Goal: Communication & Community: Share content

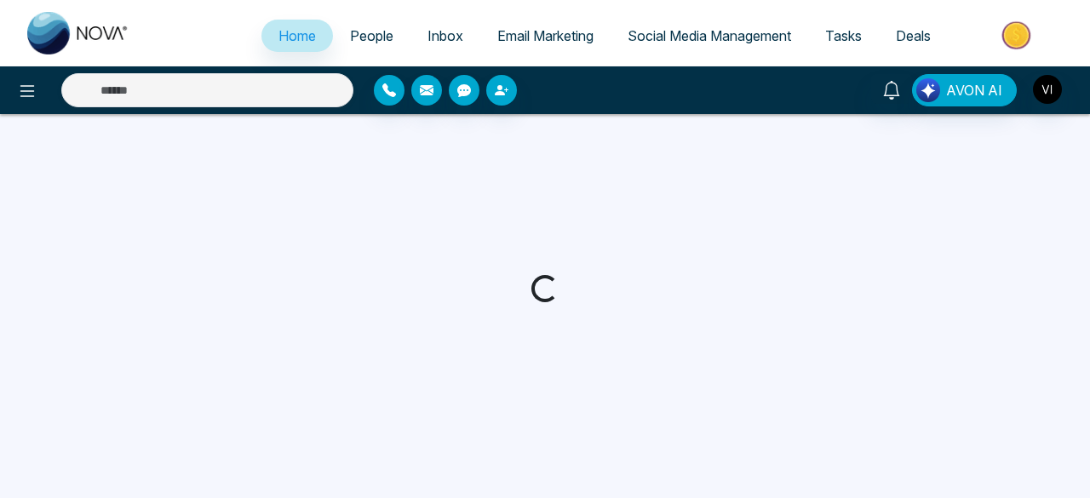
click at [361, 18] on ul "Home People Inbox Email Marketing Social Media Management Tasks Deals" at bounding box center [612, 37] width 933 height 47
click at [358, 31] on span "People" at bounding box center [371, 35] width 43 height 17
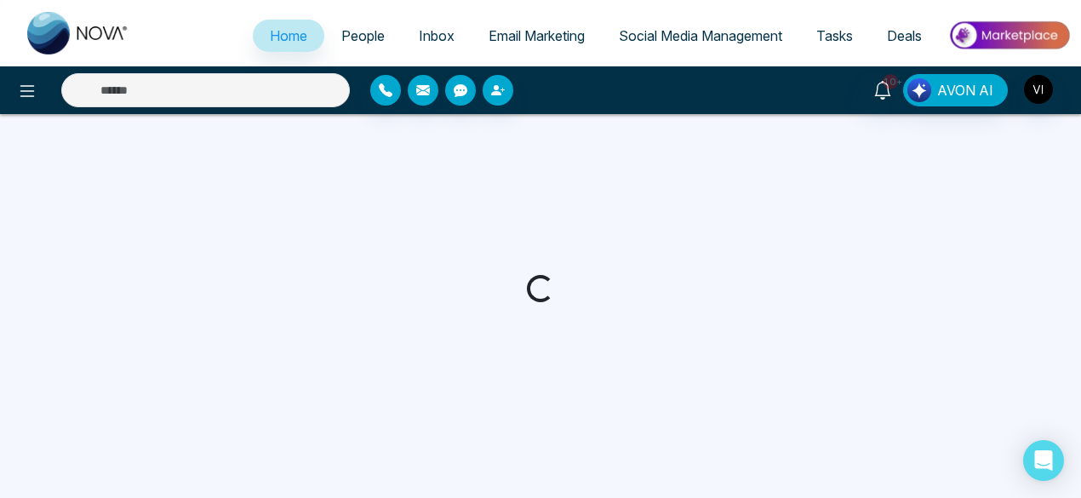
select select "*"
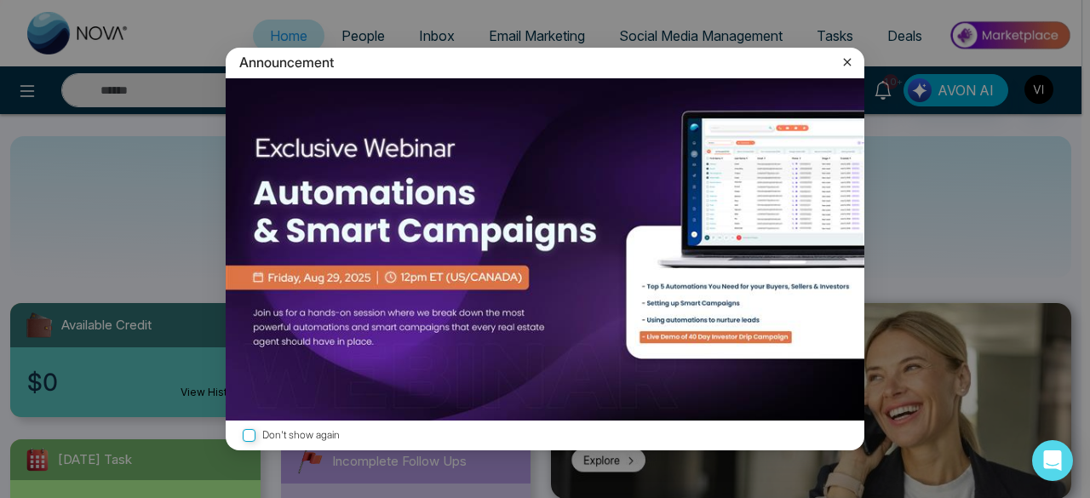
click at [846, 63] on icon at bounding box center [848, 63] width 8 height 8
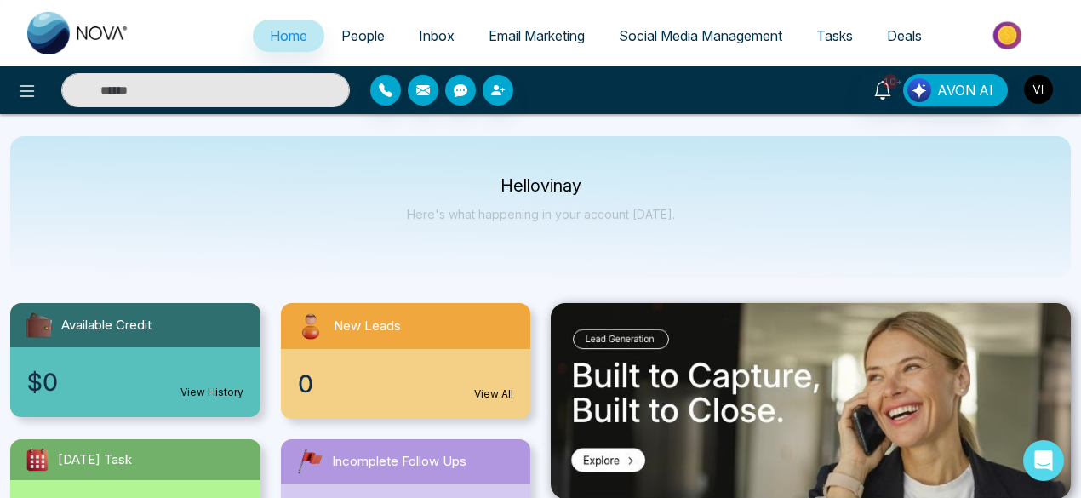
click at [347, 37] on span "People" at bounding box center [362, 35] width 43 height 17
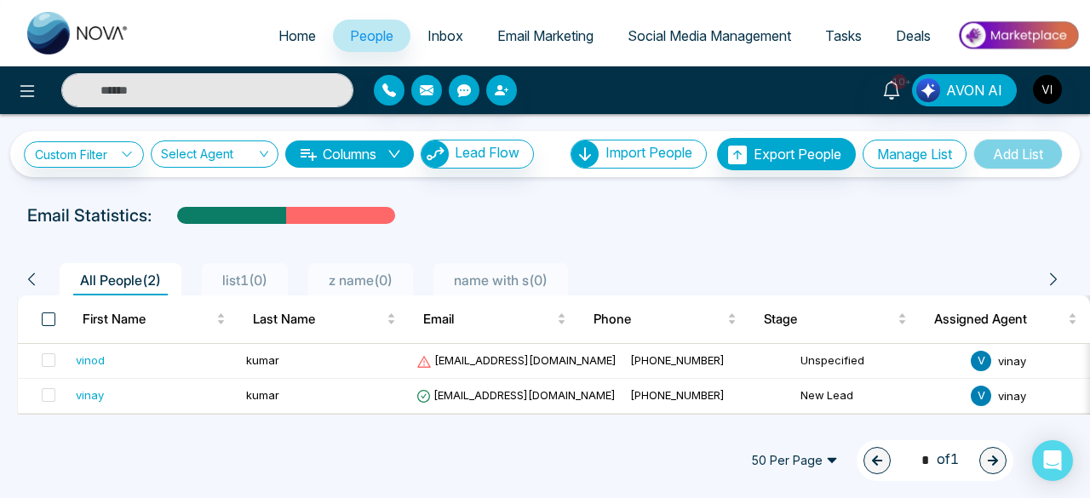
click at [49, 315] on span at bounding box center [49, 319] width 14 height 14
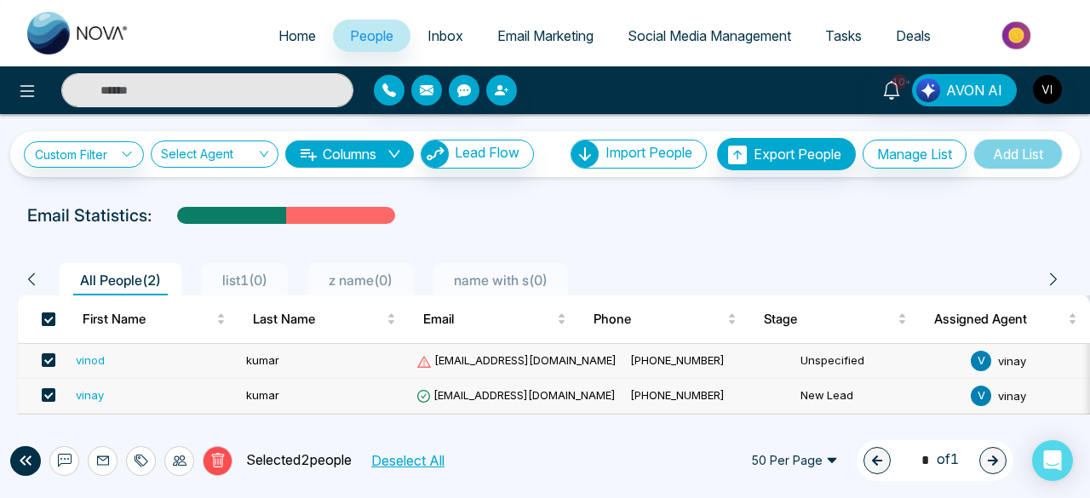
click at [49, 315] on span at bounding box center [49, 319] width 14 height 14
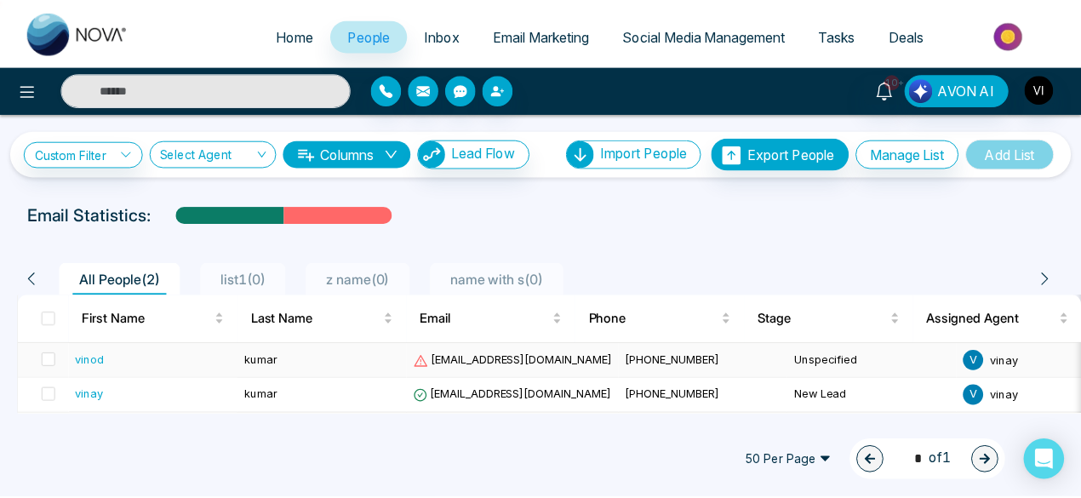
scroll to position [4, 0]
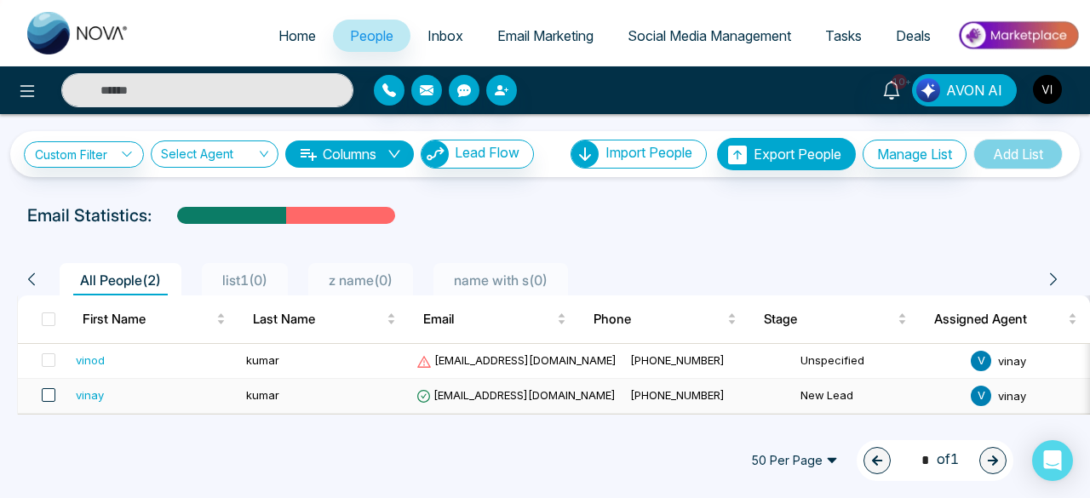
click at [53, 392] on span at bounding box center [49, 395] width 14 height 14
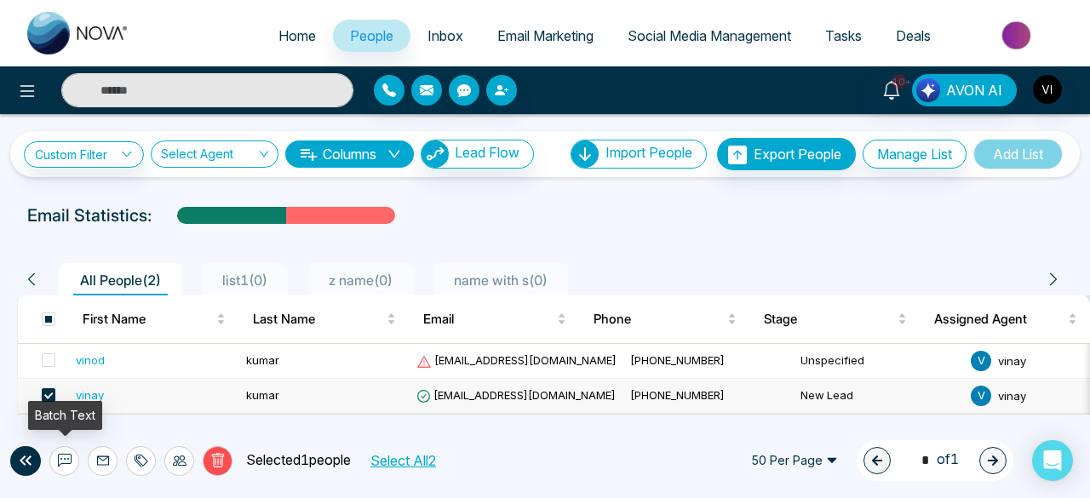
click at [70, 456] on icon at bounding box center [65, 461] width 14 height 14
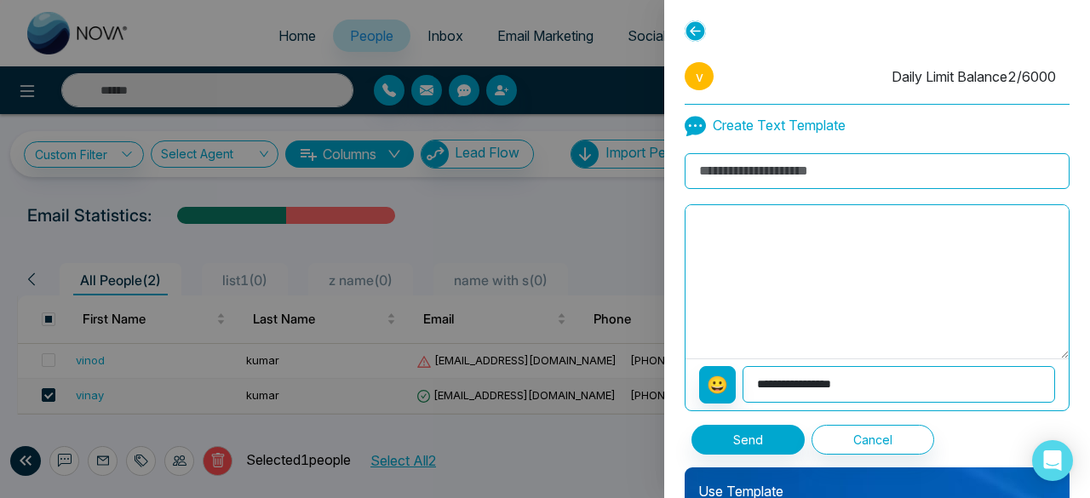
click at [747, 168] on input at bounding box center [876, 171] width 385 height 36
type input "***"
type textarea "******"
click at [718, 432] on button "Send" at bounding box center [747, 440] width 113 height 30
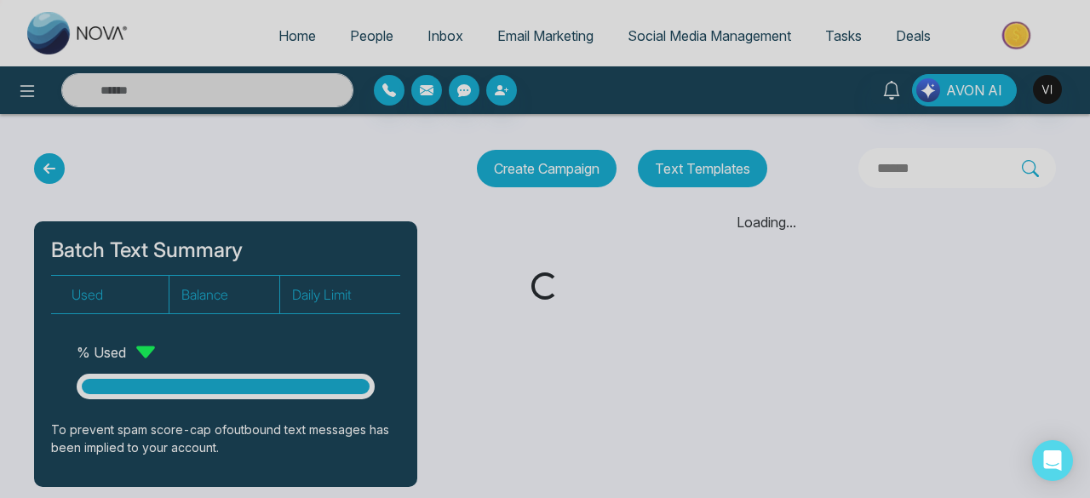
click at [33, 91] on div "Loading..." at bounding box center [545, 249] width 1090 height 498
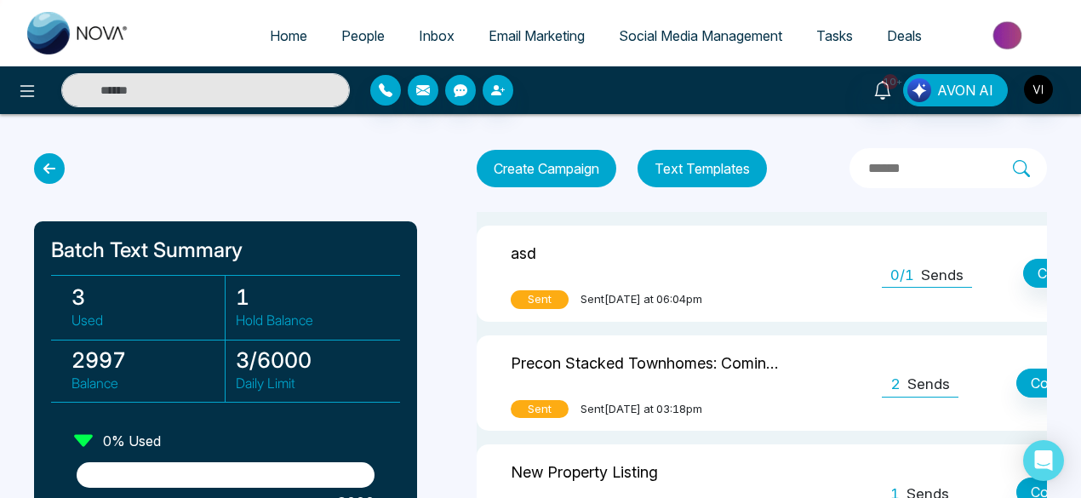
scroll to position [0, 216]
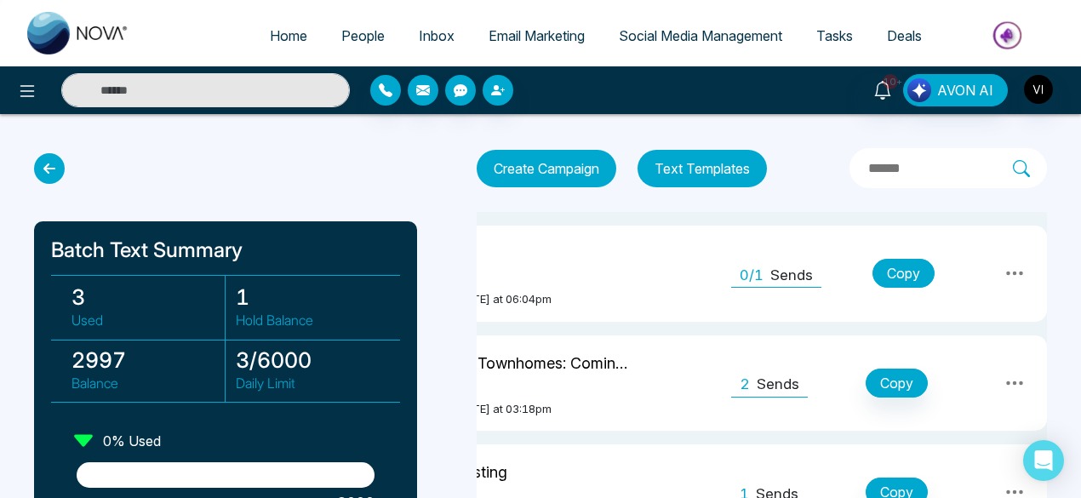
click at [911, 275] on button "Copy" at bounding box center [904, 273] width 62 height 29
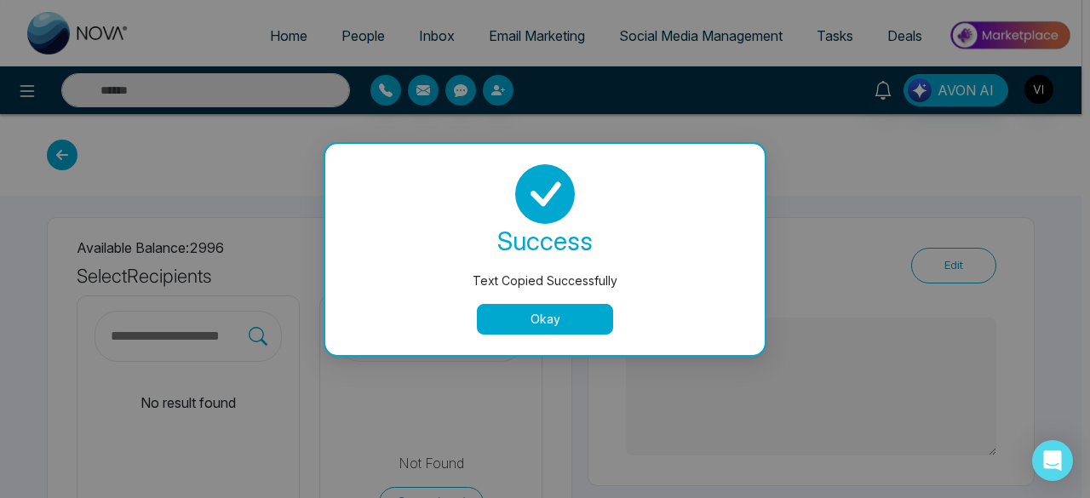
click at [595, 320] on button "Okay" at bounding box center [545, 319] width 136 height 31
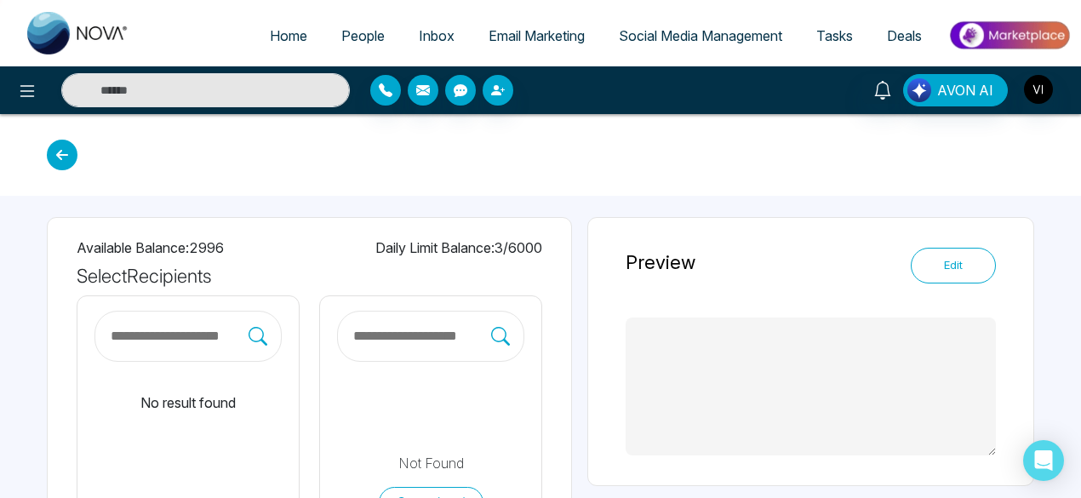
type textarea "******"
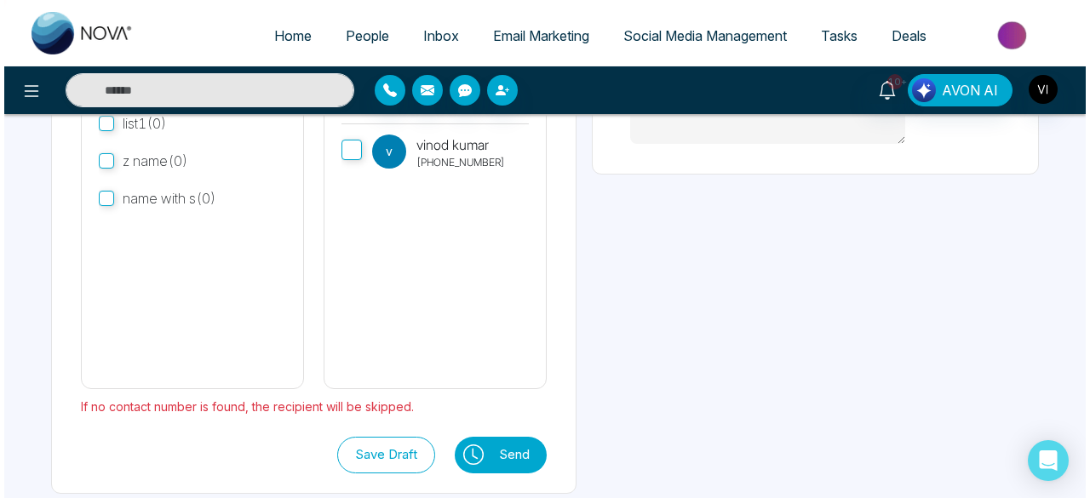
scroll to position [325, 0]
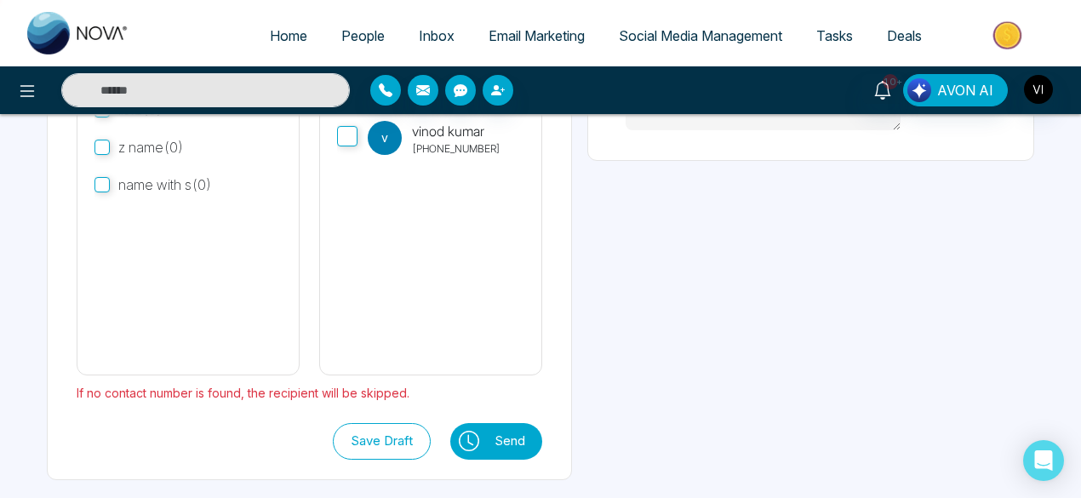
click at [474, 435] on icon at bounding box center [471, 439] width 6 height 11
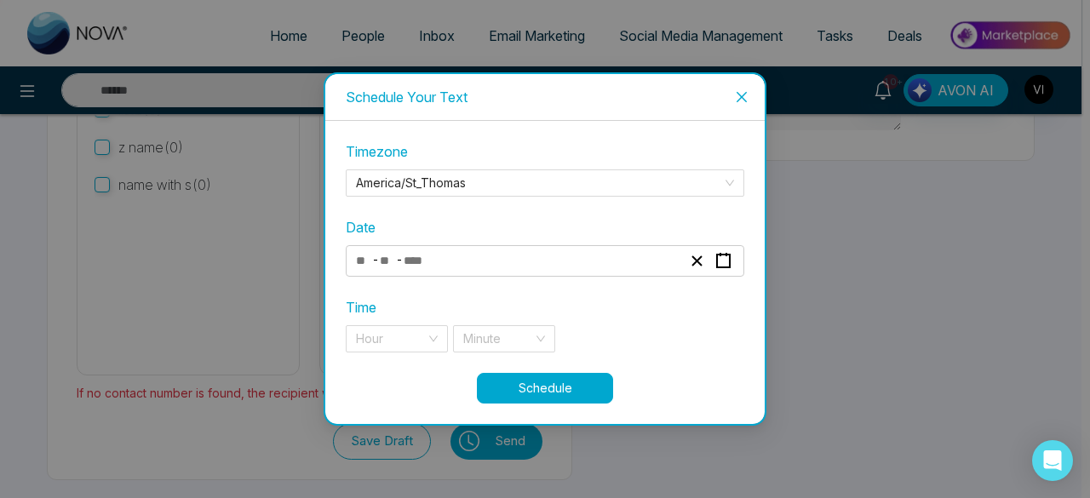
click at [741, 96] on icon "close" at bounding box center [741, 97] width 10 height 10
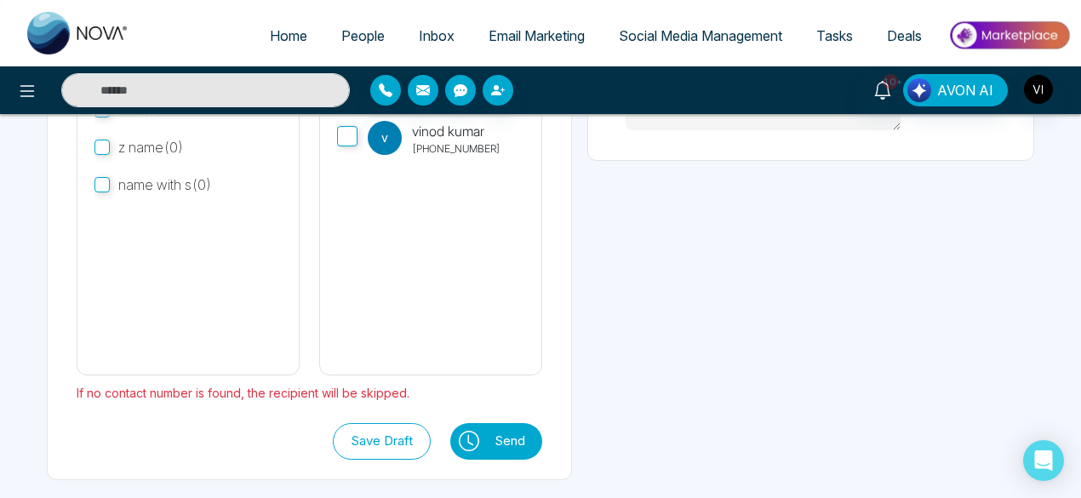
click at [542, 440] on button "Send" at bounding box center [514, 441] width 56 height 37
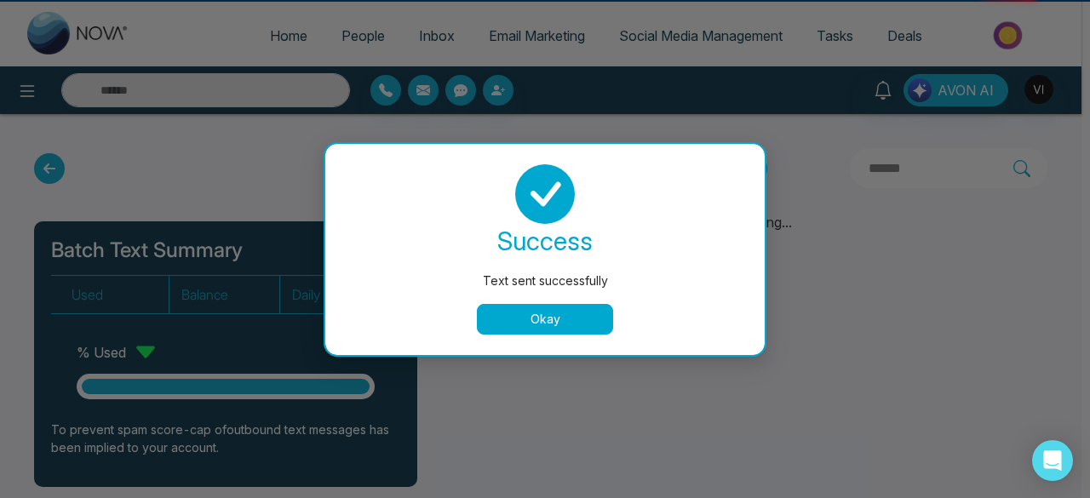
click at [541, 321] on button "Okay" at bounding box center [545, 319] width 136 height 31
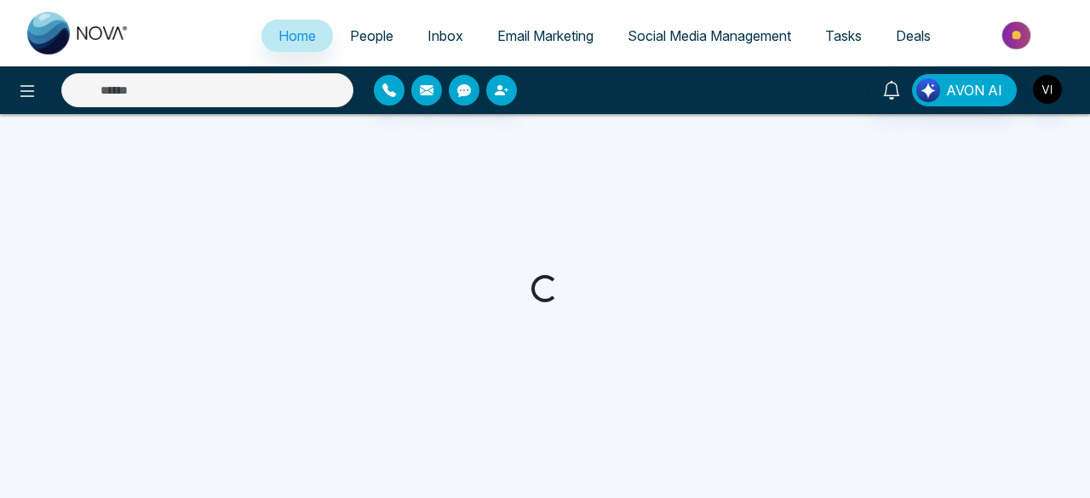
select select "*"
